Goal: Task Accomplishment & Management: Manage account settings

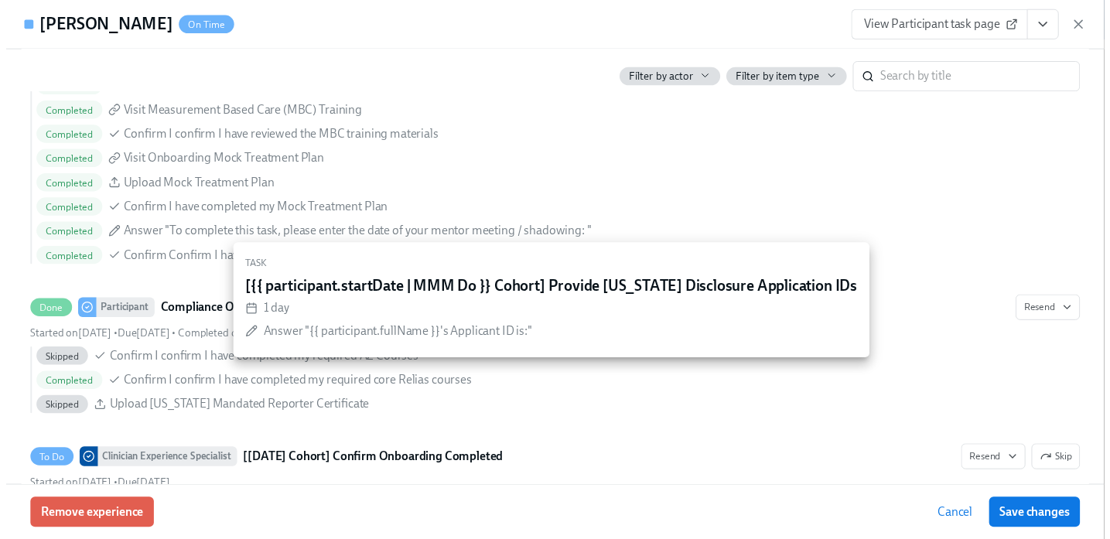
scroll to position [2801, 0]
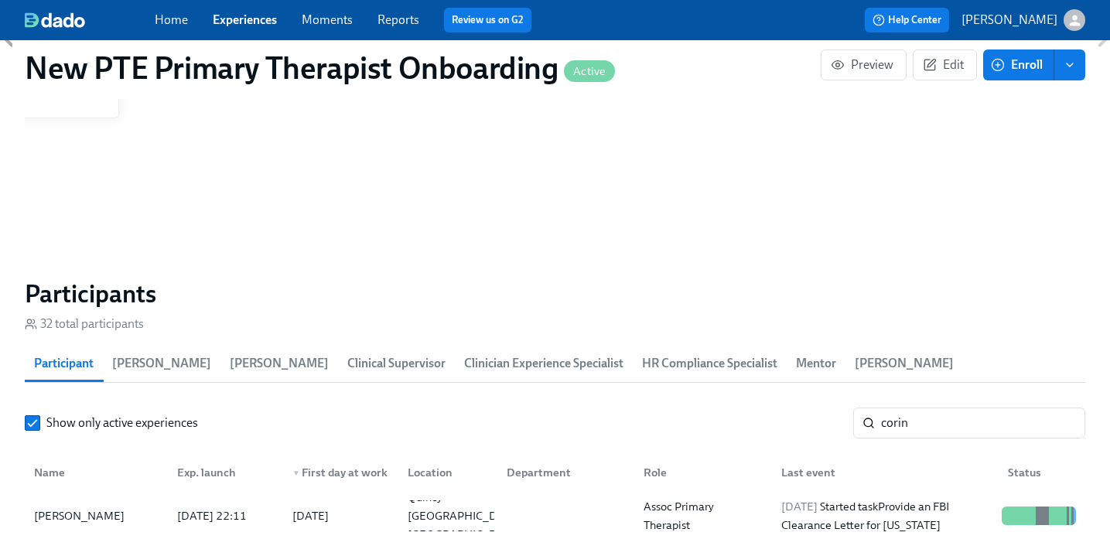
click at [254, 21] on link "Experiences" at bounding box center [245, 19] width 64 height 15
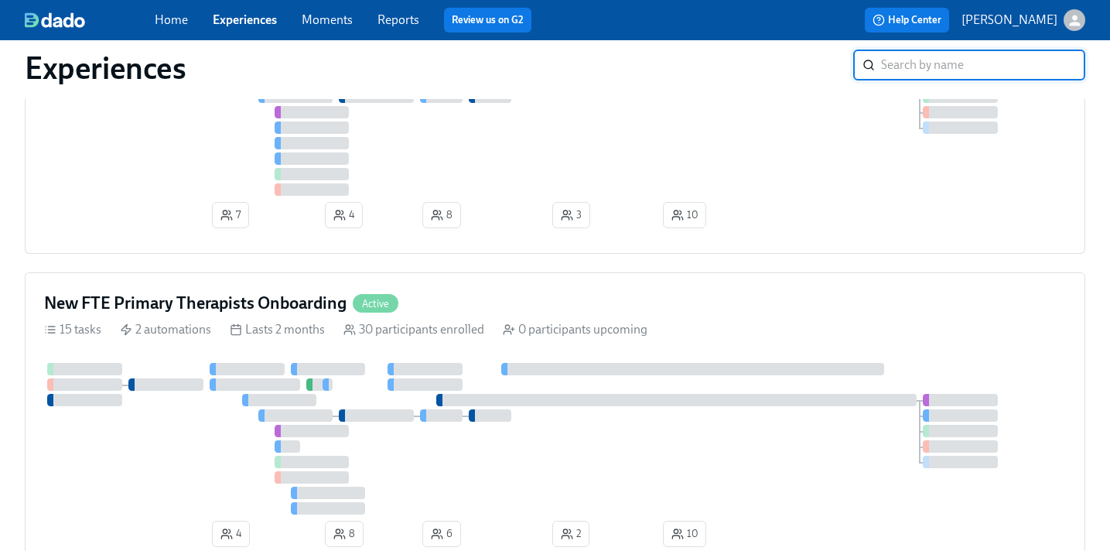
scroll to position [592, 0]
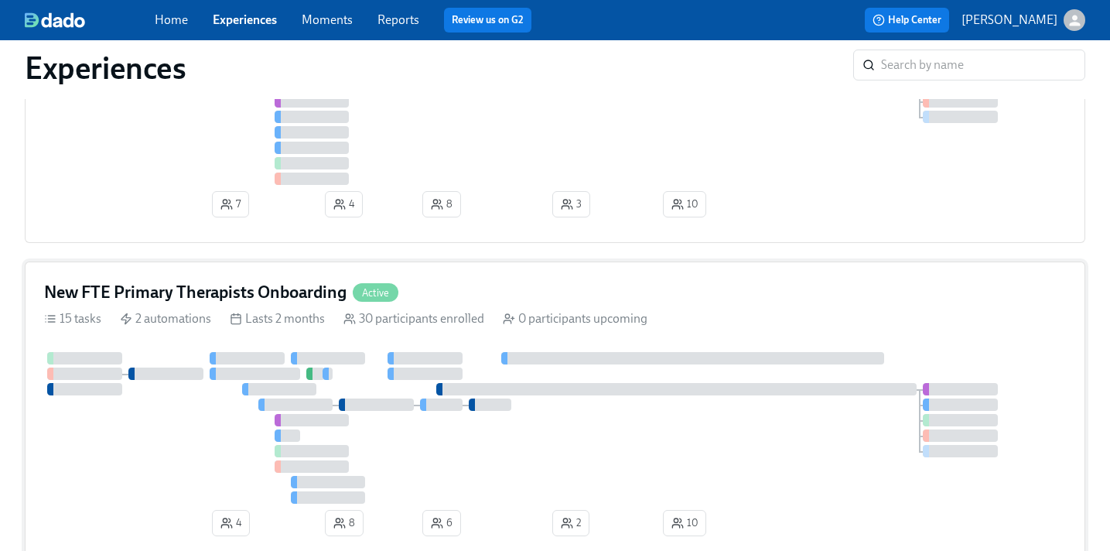
click at [476, 301] on div "New FTE Primary Therapists Onboarding Active" at bounding box center [555, 292] width 1022 height 23
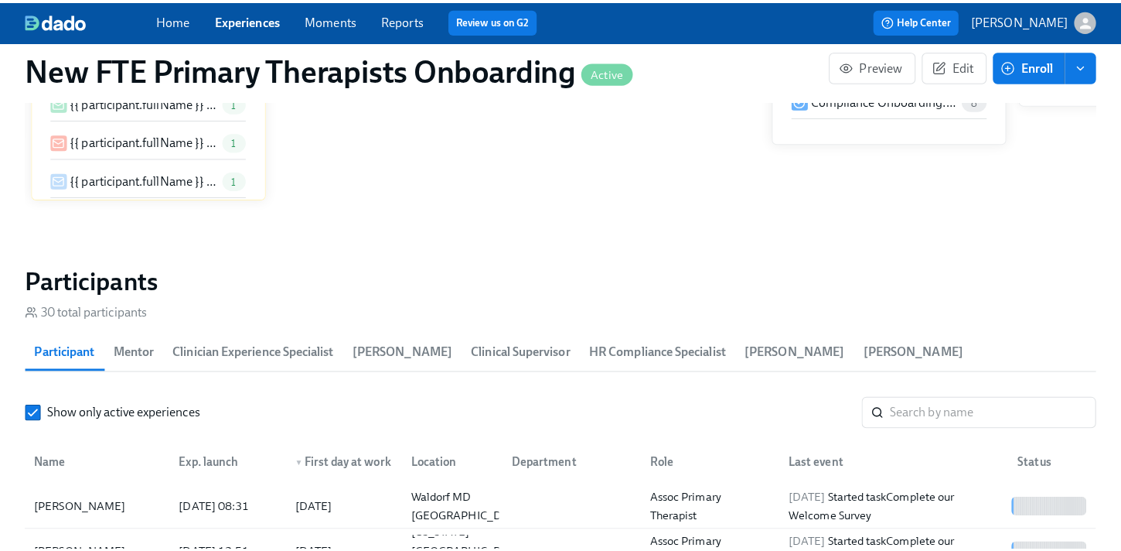
scroll to position [1239, 0]
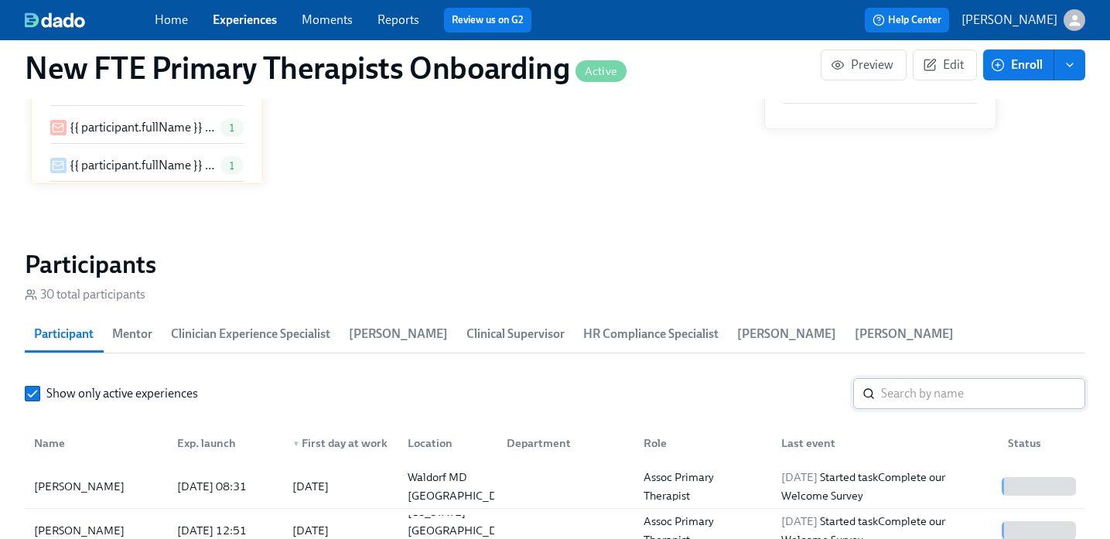
click at [800, 382] on input "search" at bounding box center [983, 393] width 204 height 31
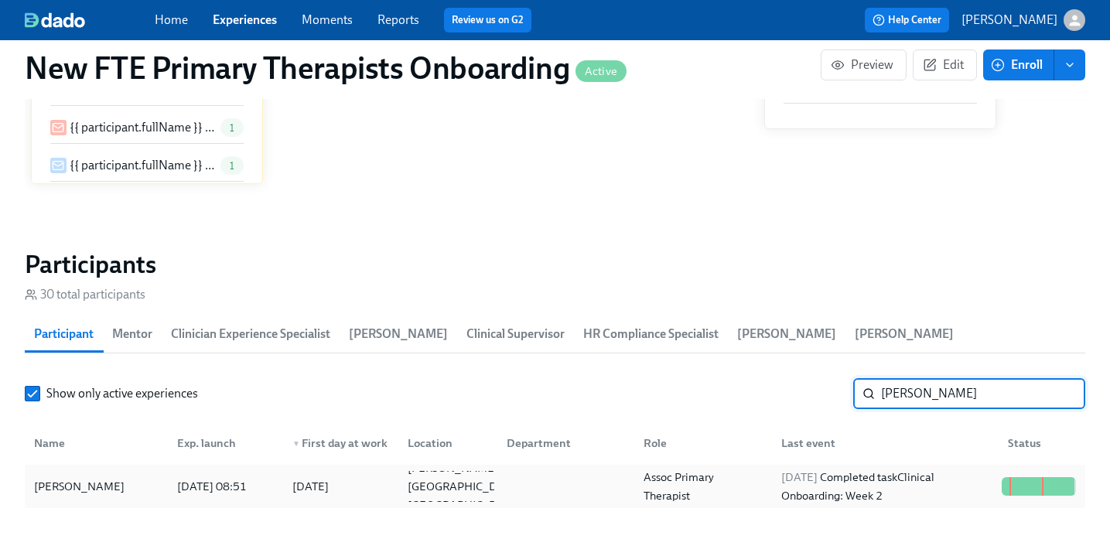
type input "[PERSON_NAME]"
click at [99, 477] on div "[PERSON_NAME]" at bounding box center [79, 486] width 103 height 19
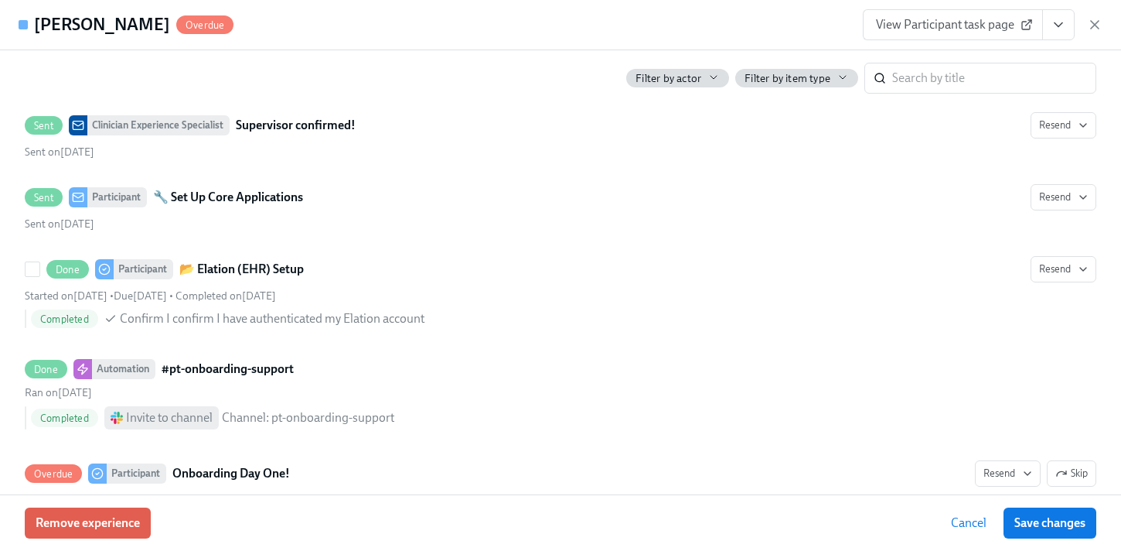
scroll to position [1478, 0]
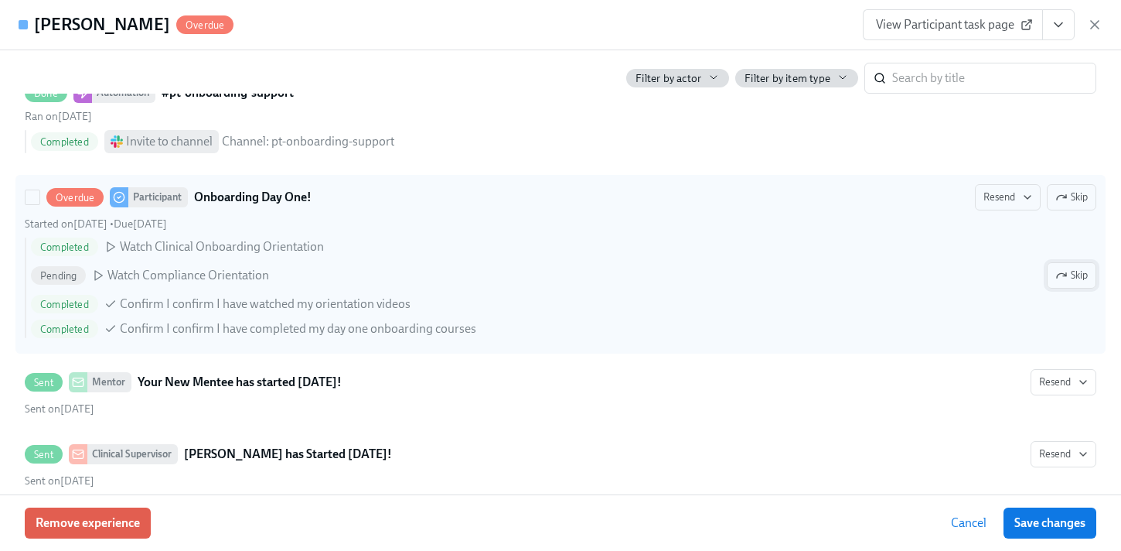
click at [800, 277] on span "Skip" at bounding box center [1072, 275] width 32 height 15
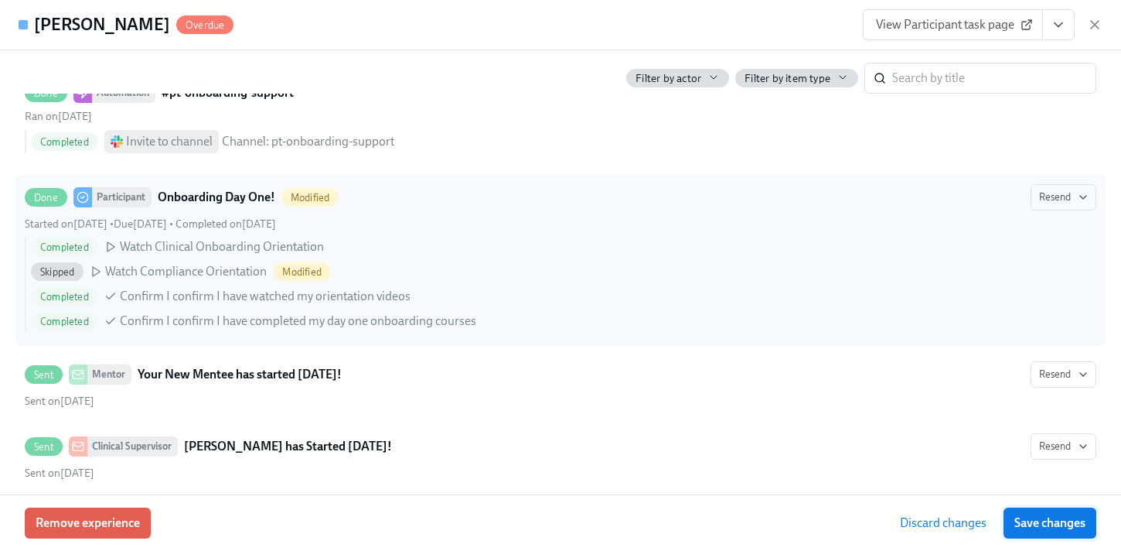
click at [800, 531] on button "Save changes" at bounding box center [1050, 522] width 93 height 31
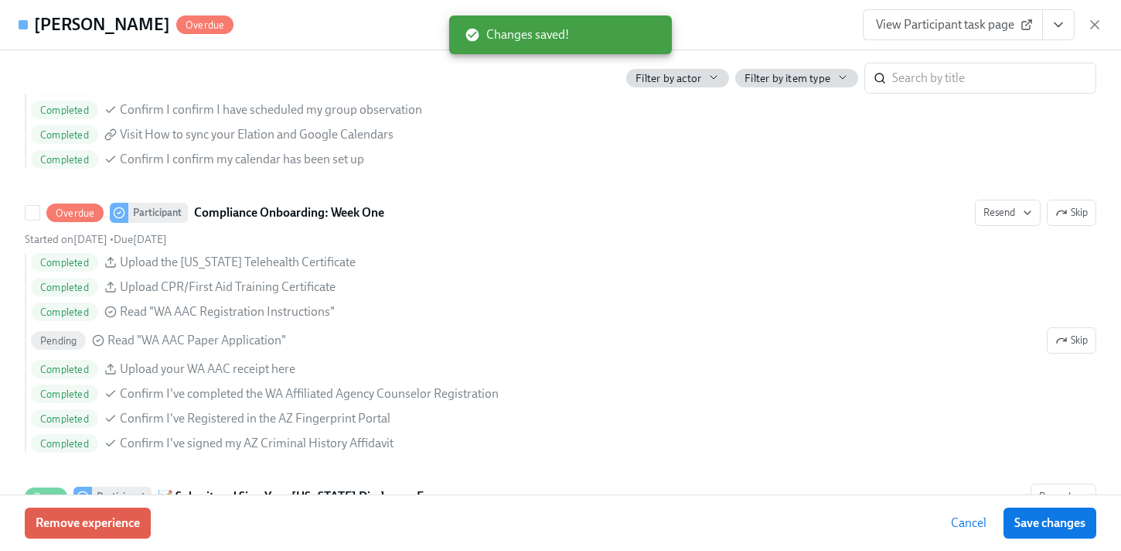
scroll to position [2331, 0]
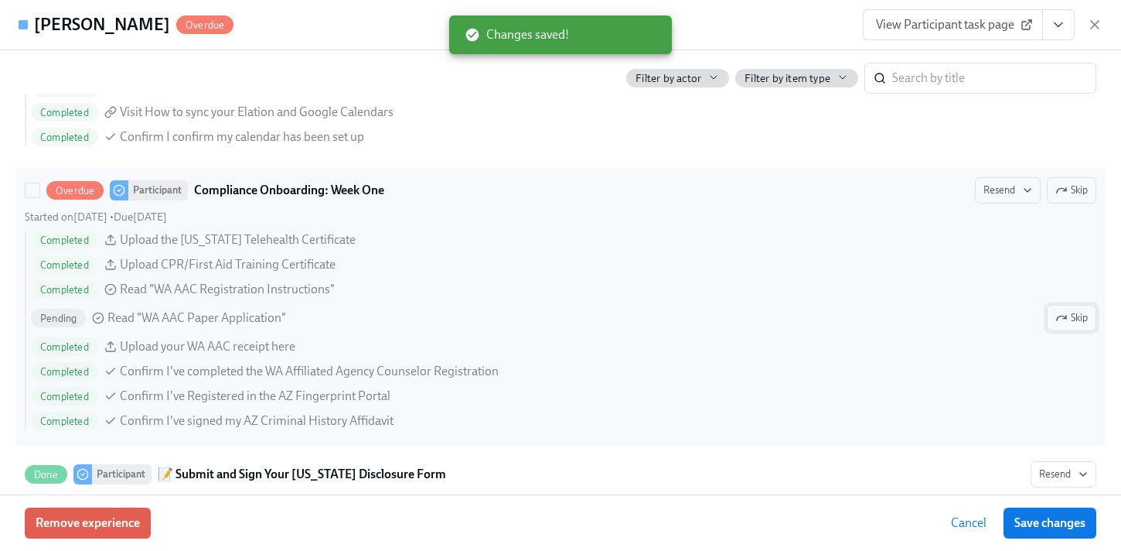
click at [800, 316] on span "Skip" at bounding box center [1072, 317] width 32 height 15
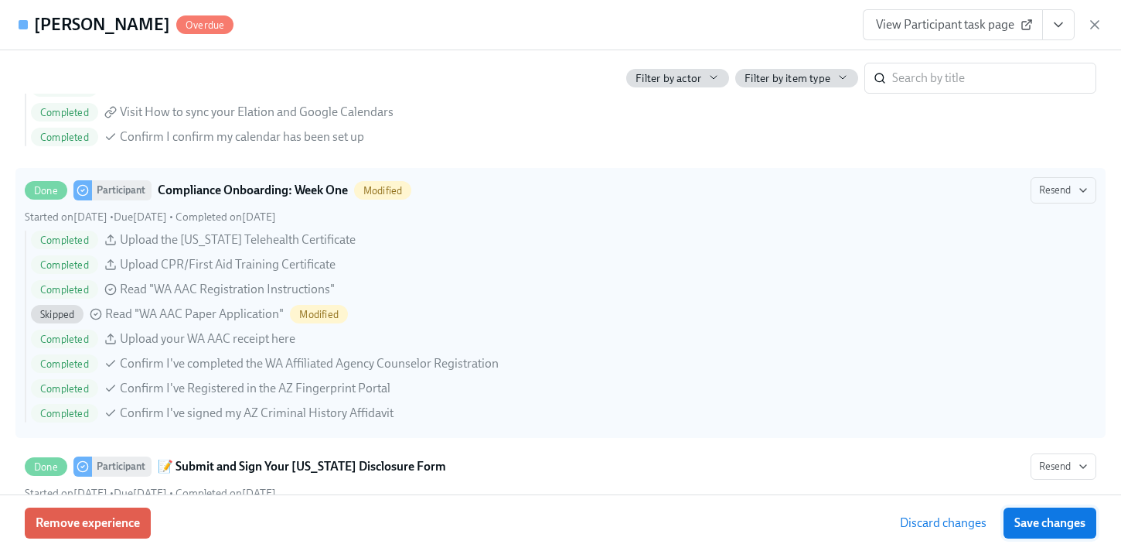
click at [800, 527] on span "Save changes" at bounding box center [1050, 522] width 71 height 15
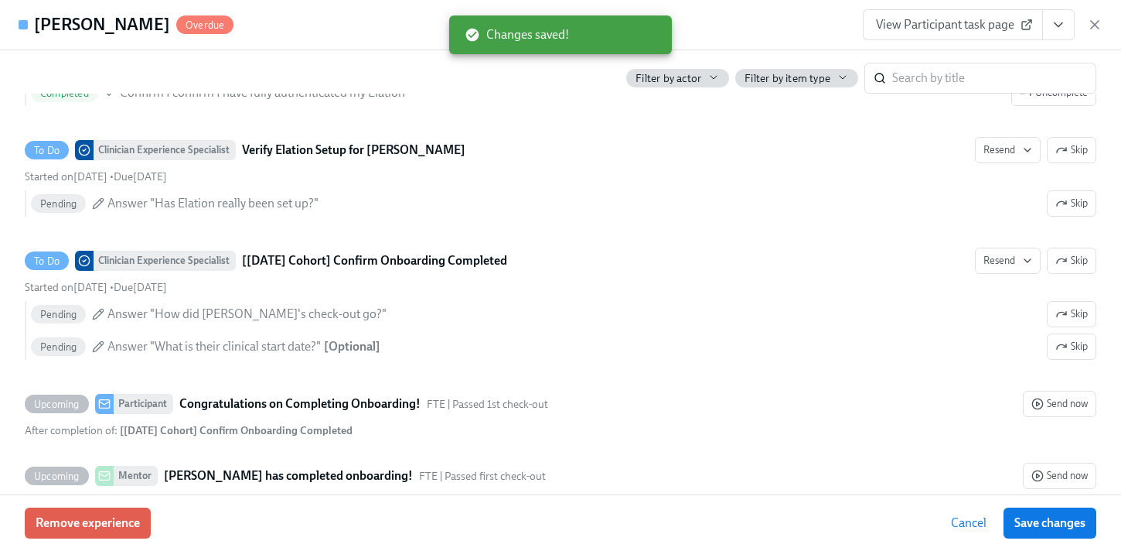
scroll to position [3416, 0]
